Goal: Find specific page/section: Find specific page/section

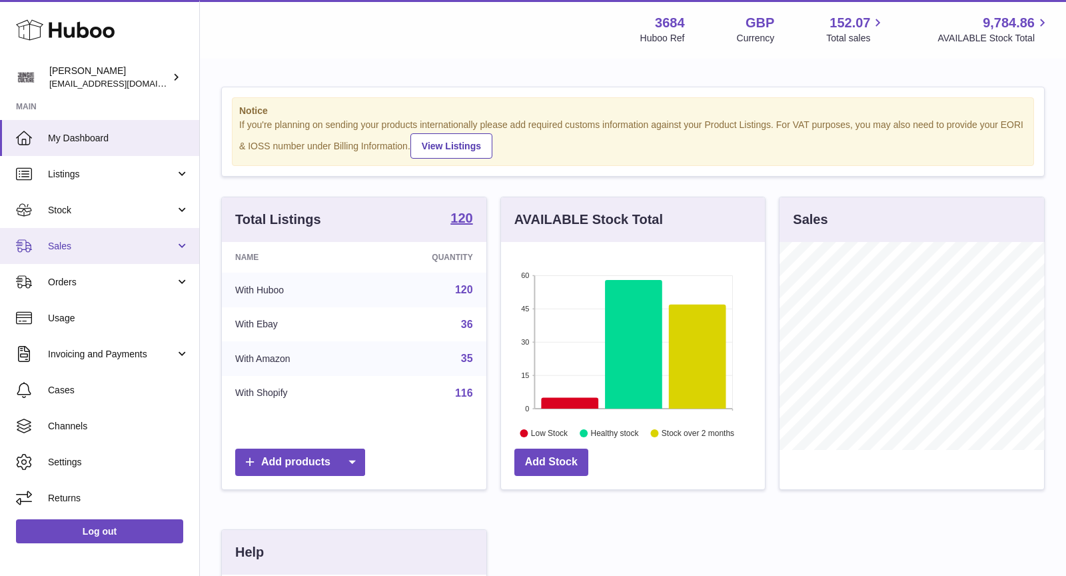
click at [61, 253] on link "Sales" at bounding box center [99, 246] width 199 height 36
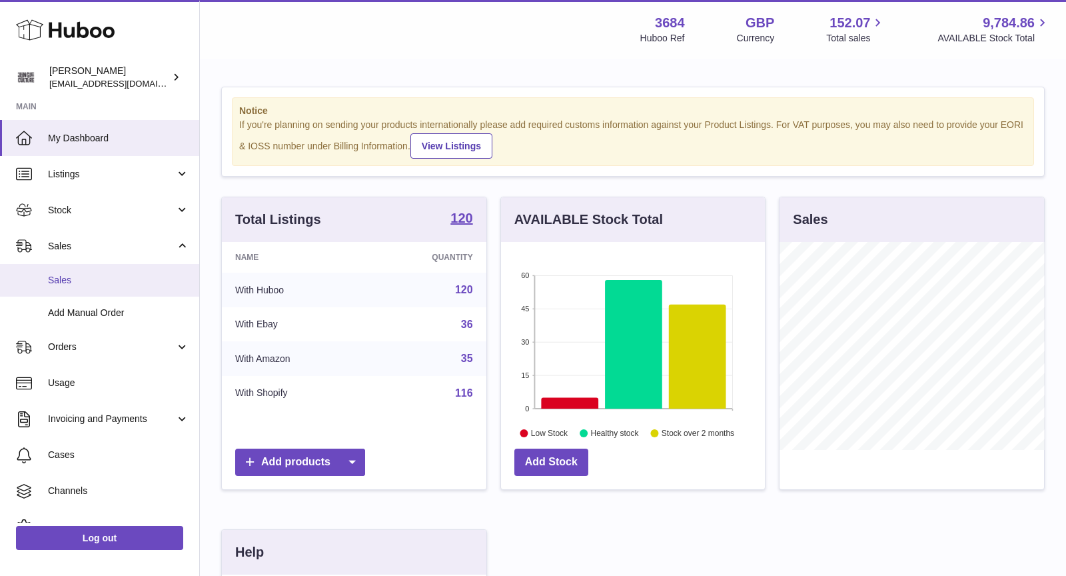
click at [83, 286] on link "Sales" at bounding box center [99, 280] width 199 height 33
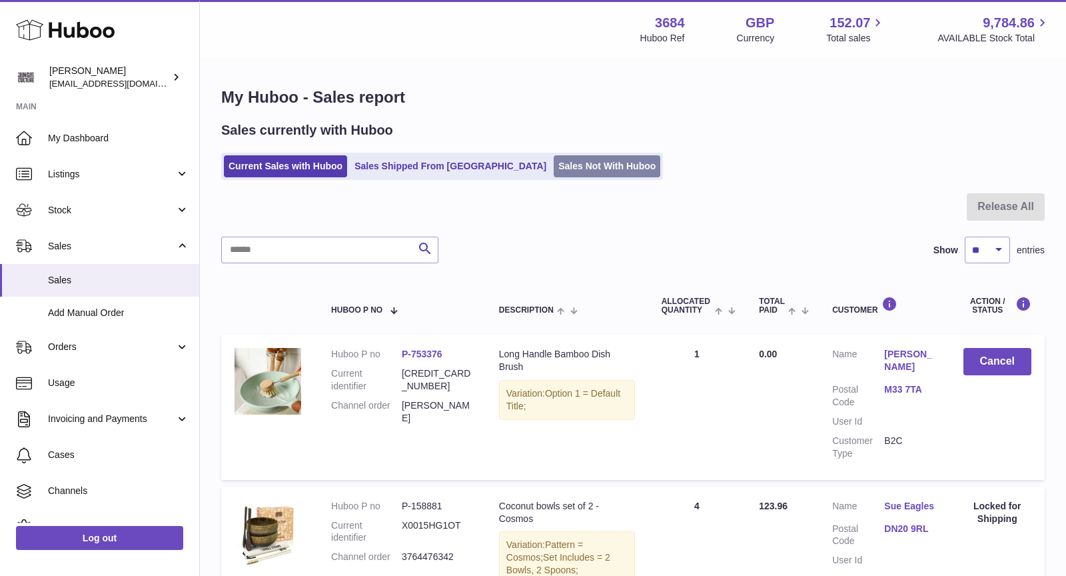
click at [554, 167] on link "Sales Not With Huboo" at bounding box center [607, 166] width 107 height 22
